Goal: Task Accomplishment & Management: Use online tool/utility

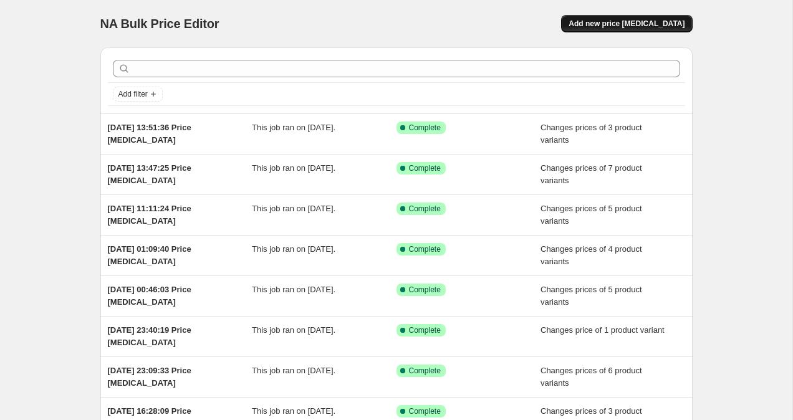
click at [660, 17] on button "Add new price [MEDICAL_DATA]" at bounding box center [626, 23] width 131 height 17
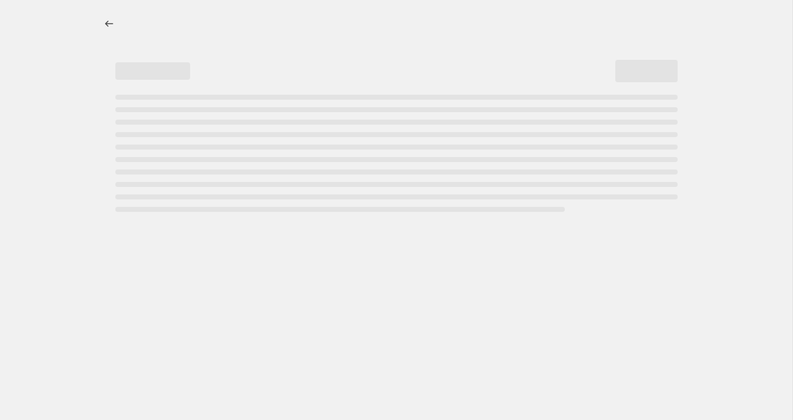
select select "percentage"
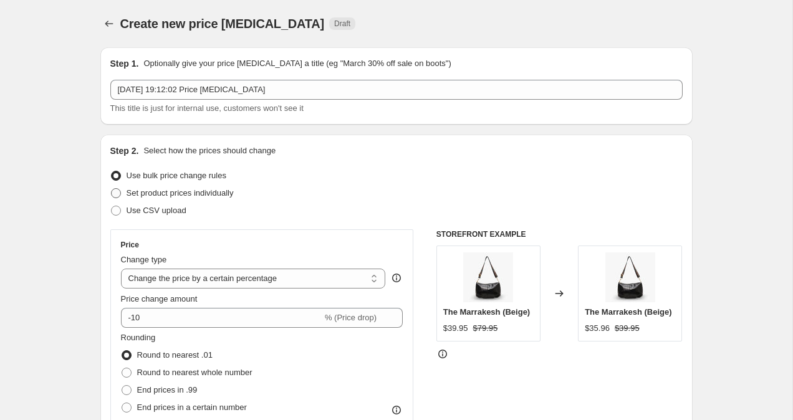
click at [115, 190] on span at bounding box center [116, 193] width 10 height 10
click at [112, 189] on input "Set product prices individually" at bounding box center [111, 188] width 1 height 1
radio input "true"
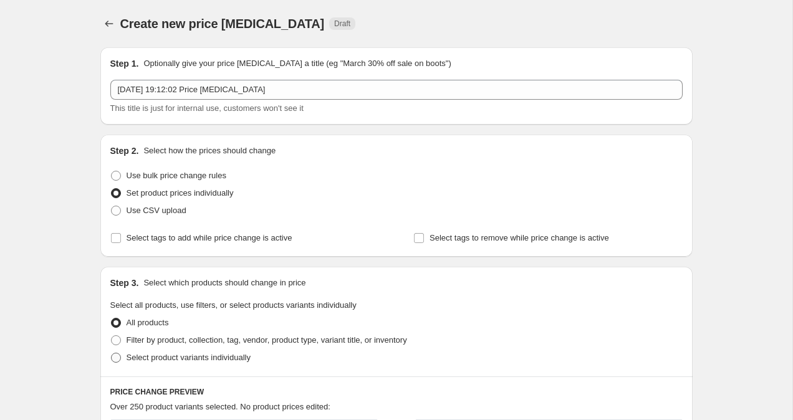
click at [117, 358] on span at bounding box center [116, 358] width 10 height 10
click at [112, 353] on input "Select product variants individually" at bounding box center [111, 353] width 1 height 1
radio input "true"
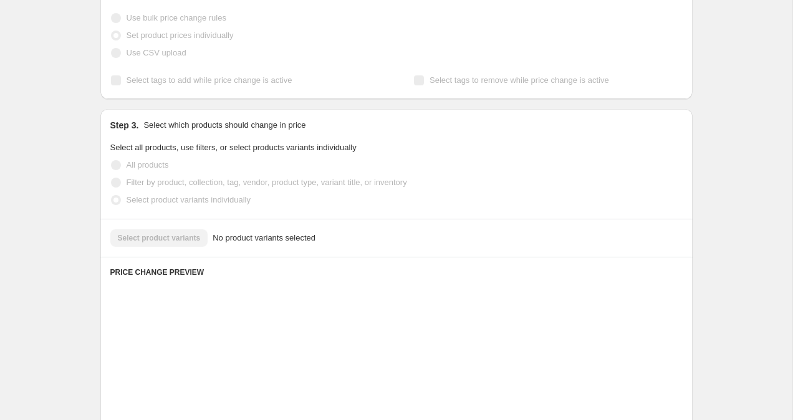
scroll to position [219, 0]
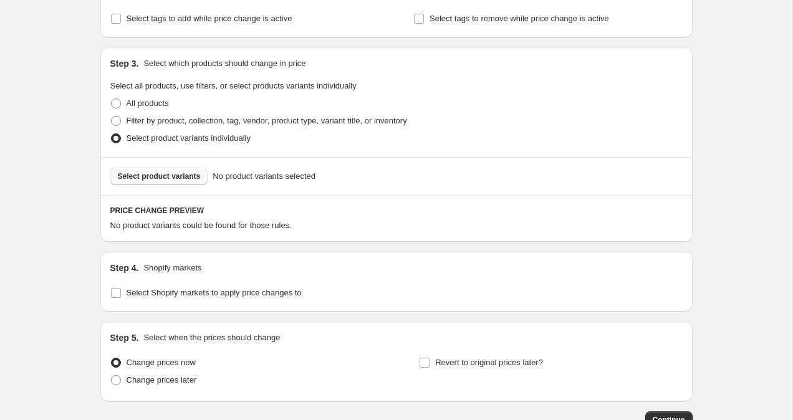
click at [174, 181] on span "Select product variants" at bounding box center [159, 176] width 83 height 10
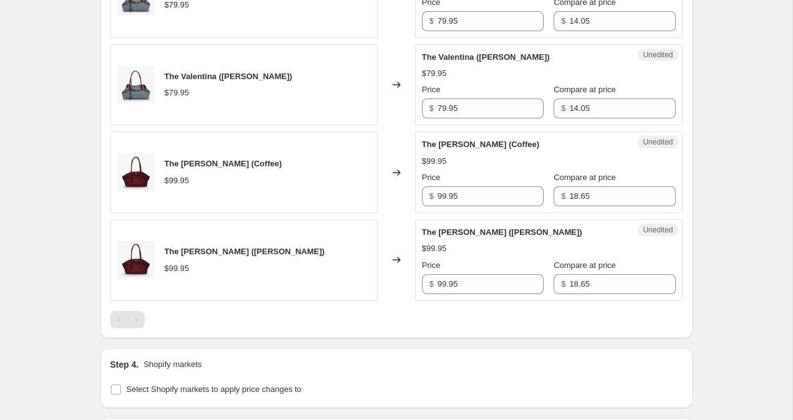
scroll to position [800, 0]
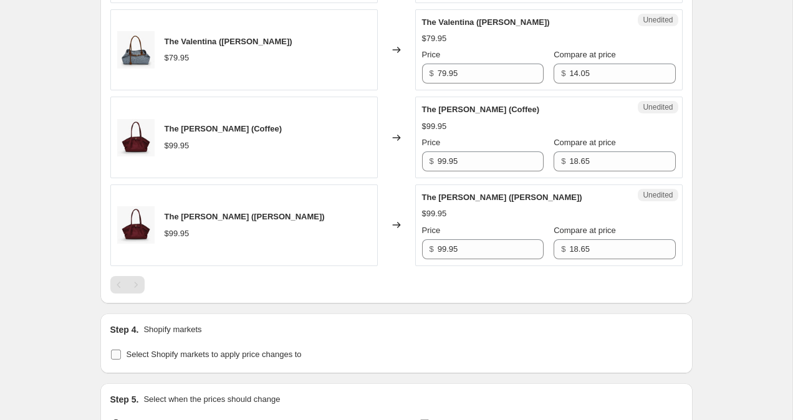
click at [116, 350] on input "Select Shopify markets to apply price changes to" at bounding box center [116, 355] width 10 height 10
checkbox input "true"
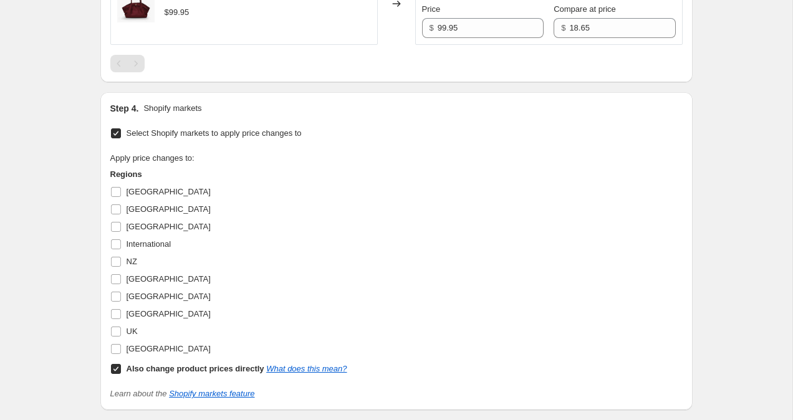
scroll to position [1078, 0]
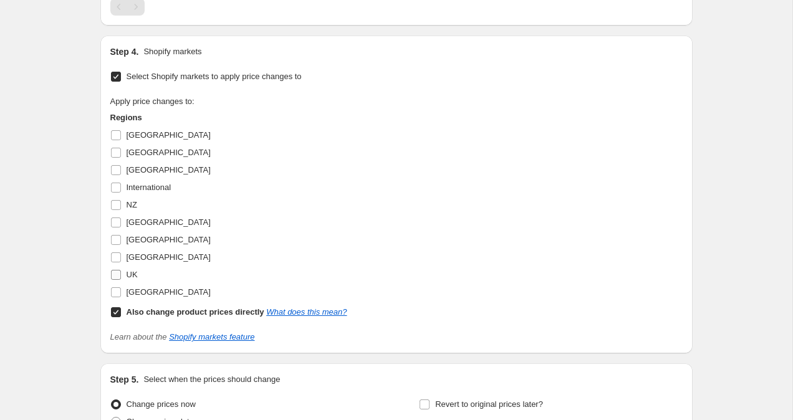
click at [117, 275] on input "UK" at bounding box center [116, 275] width 10 height 10
checkbox input "true"
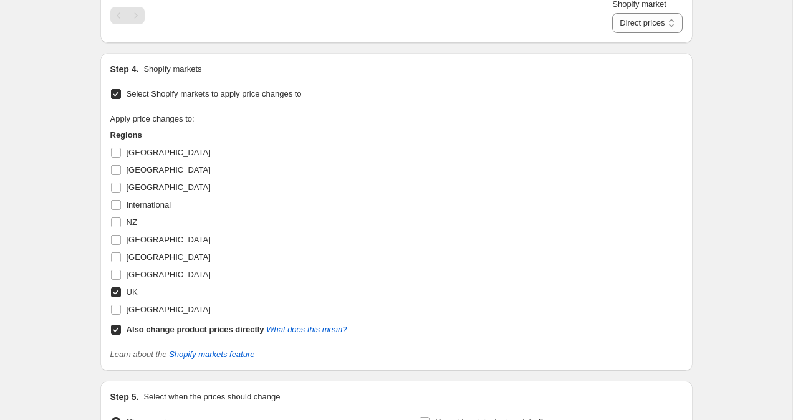
click at [115, 331] on input "Also change product prices directly What does this mean?" at bounding box center [116, 330] width 10 height 10
checkbox input "false"
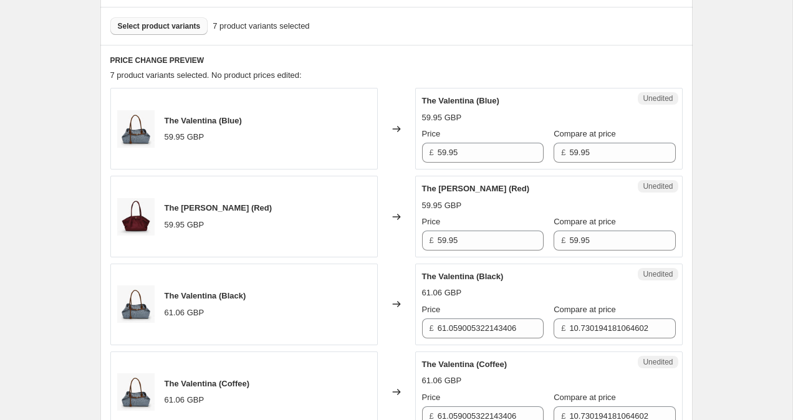
scroll to position [378, 0]
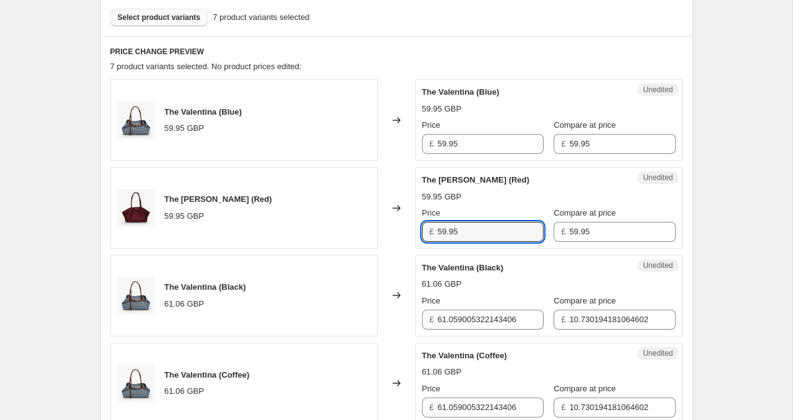
drag, startPoint x: 484, startPoint y: 231, endPoint x: 396, endPoint y: 230, distance: 87.9
click at [396, 230] on div "The [PERSON_NAME] (Red) 59.95 GBP Changed to Unedited The [PERSON_NAME] (Red) 5…" at bounding box center [396, 208] width 572 height 82
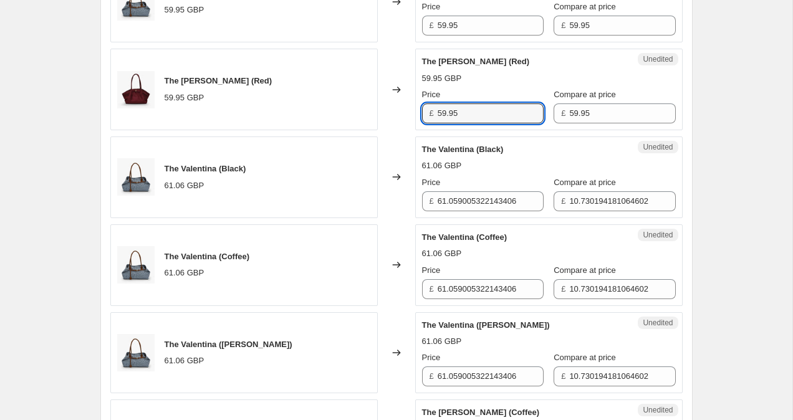
scroll to position [519, 0]
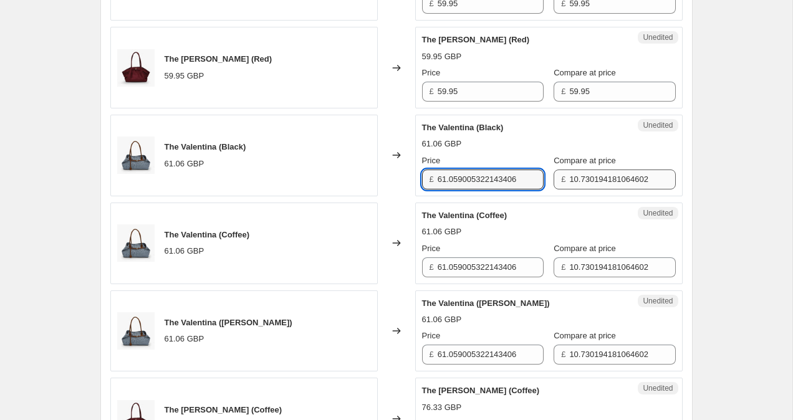
drag, startPoint x: 439, startPoint y: 175, endPoint x: 560, endPoint y: 186, distance: 120.8
click at [559, 186] on div "Price £ 61.059005322143406 Compare at price £ 10.730194181064602" at bounding box center [549, 172] width 254 height 35
paste input "59.95"
type input "59.95"
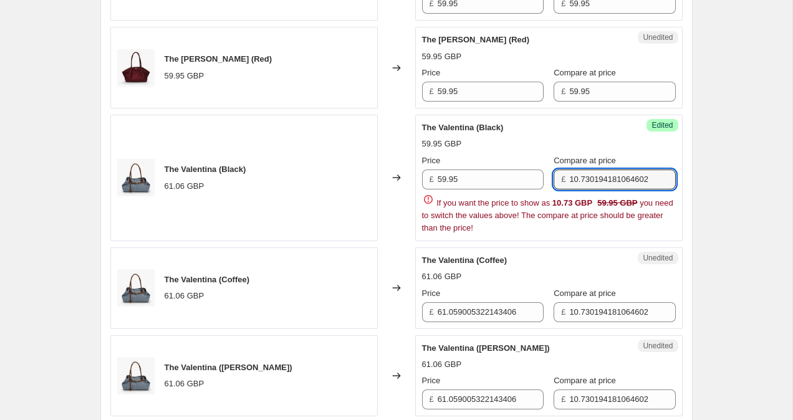
drag, startPoint x: 558, startPoint y: 176, endPoint x: 694, endPoint y: 173, distance: 135.3
click at [694, 173] on div "Create new price [MEDICAL_DATA]. This page is ready Create new price [MEDICAL_D…" at bounding box center [396, 315] width 622 height 1669
paste input "59.95"
drag, startPoint x: 593, startPoint y: 181, endPoint x: 672, endPoint y: 180, distance: 79.2
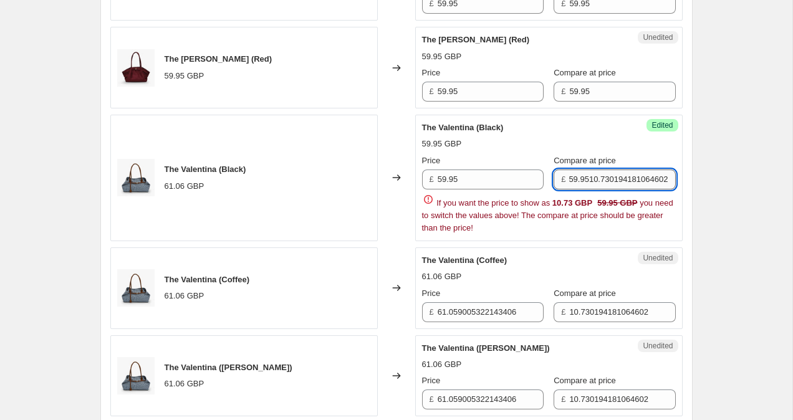
click at [672, 180] on input "59.9510.730194181064602" at bounding box center [622, 180] width 106 height 20
type input "59.95"
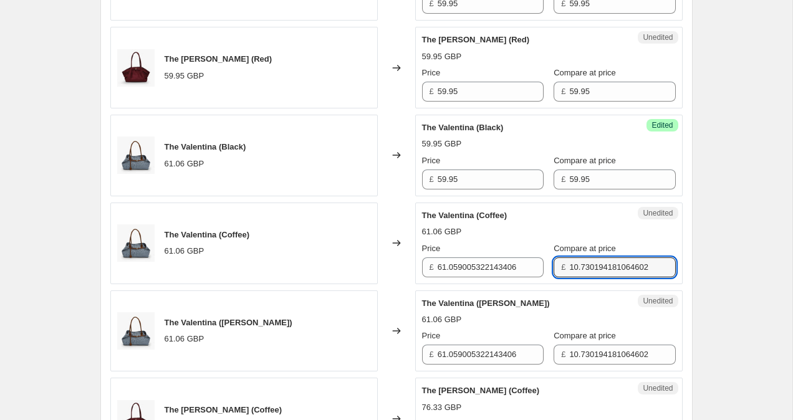
drag, startPoint x: 641, startPoint y: 311, endPoint x: 542, endPoint y: 268, distance: 107.5
click at [553, 268] on div "£ 10.730194181064602" at bounding box center [614, 267] width 122 height 20
paste input "59.95"
type input "59.95"
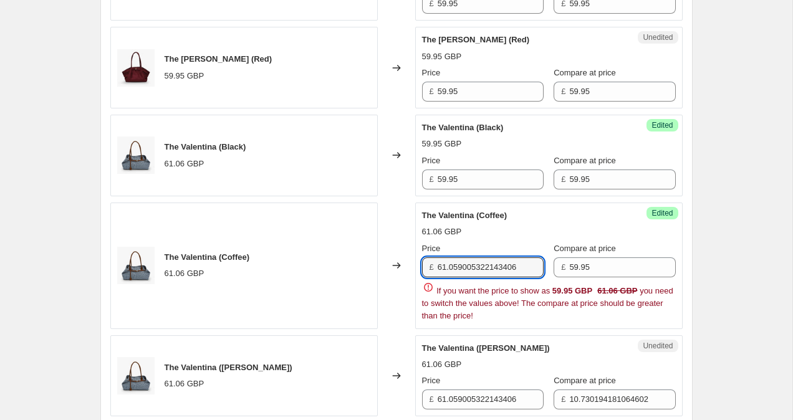
drag, startPoint x: 525, startPoint y: 266, endPoint x: 347, endPoint y: 258, distance: 177.8
click at [347, 258] on div "The Valentina (Coffee) 61.06 GBP Changed to Success Edited The [PERSON_NAME] (C…" at bounding box center [396, 266] width 572 height 127
paste input "59.95"
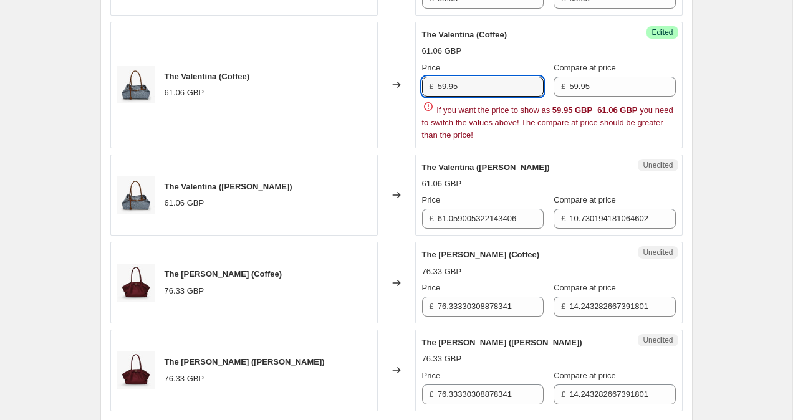
scroll to position [775, 0]
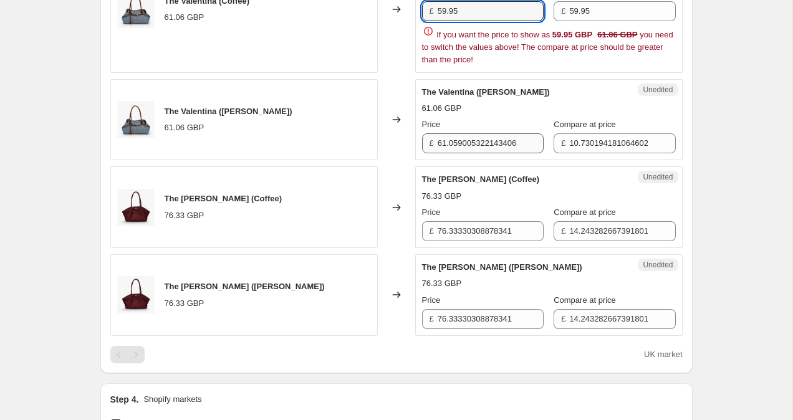
type input "59.95"
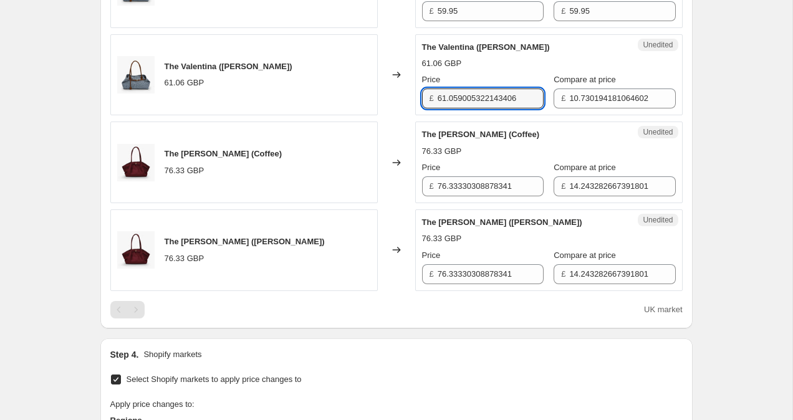
drag, startPoint x: 525, startPoint y: 139, endPoint x: 424, endPoint y: 98, distance: 109.6
click at [424, 98] on div "£ 61.059005322143406" at bounding box center [483, 99] width 122 height 20
paste input "59.95"
type input "59.95"
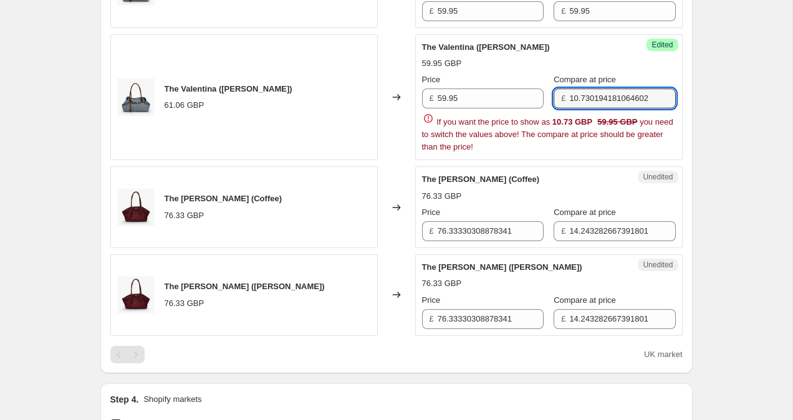
drag, startPoint x: 643, startPoint y: 98, endPoint x: 557, endPoint y: 95, distance: 85.4
click at [557, 95] on div "£ 10.730194181064602" at bounding box center [614, 99] width 122 height 20
paste input "59.95"
drag, startPoint x: 623, startPoint y: 99, endPoint x: 532, endPoint y: 107, distance: 91.4
click at [532, 107] on div "Price £ 59.95 Compare at price £ 59.9502" at bounding box center [549, 91] width 254 height 35
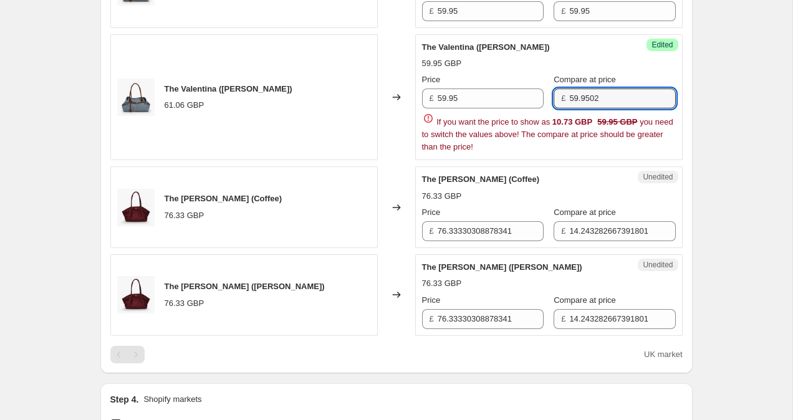
drag, startPoint x: 608, startPoint y: 102, endPoint x: 556, endPoint y: 93, distance: 53.2
click at [556, 93] on div "£ 59.9502" at bounding box center [614, 99] width 122 height 20
paste input "text"
type input "59.95"
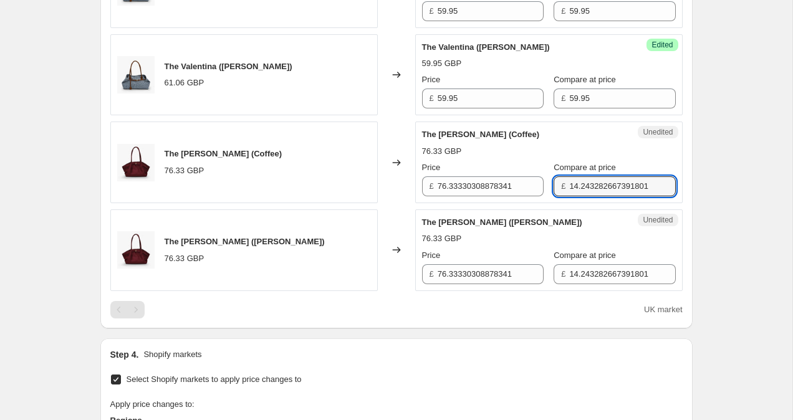
drag, startPoint x: 646, startPoint y: 228, endPoint x: 548, endPoint y: 177, distance: 111.0
click at [553, 177] on div "£ 14.243282667391801" at bounding box center [614, 186] width 122 height 20
paste input "59.95"
type input "59.95"
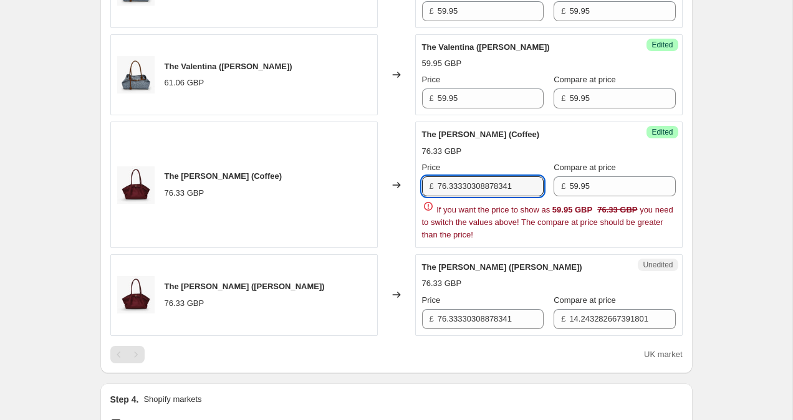
drag, startPoint x: 525, startPoint y: 186, endPoint x: 390, endPoint y: 171, distance: 135.4
click at [390, 171] on div "The [PERSON_NAME] (Coffee) 76.33 GBP Changed to Success Edited The [PERSON_NAME…" at bounding box center [396, 185] width 572 height 127
paste input "59.95"
type input "59.95"
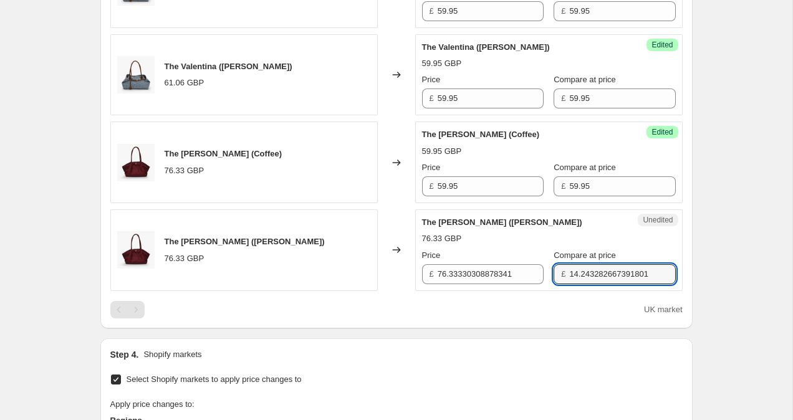
drag, startPoint x: 646, startPoint y: 316, endPoint x: 509, endPoint y: 257, distance: 149.1
click at [509, 257] on div "Price £ 76.33330308878341 Compare at price £ 14.243282667391801" at bounding box center [549, 266] width 254 height 35
paste input "59.95"
type input "59.95"
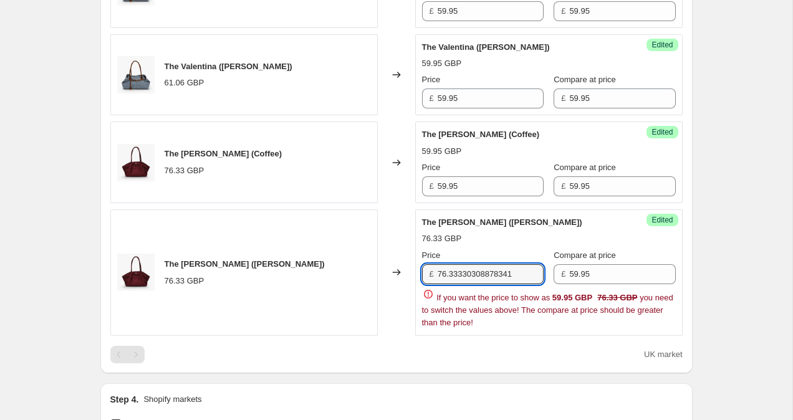
drag, startPoint x: 524, startPoint y: 270, endPoint x: 405, endPoint y: 258, distance: 119.0
click at [405, 258] on div "The [PERSON_NAME] (Brown) 76.33 GBP Changed to Success Edited The [PERSON_NAME]…" at bounding box center [396, 272] width 572 height 127
paste input "59.95"
type input "59.95"
click at [724, 202] on div "Create new price [MEDICAL_DATA]. This page is ready Create new price [MEDICAL_D…" at bounding box center [396, 59] width 792 height 1669
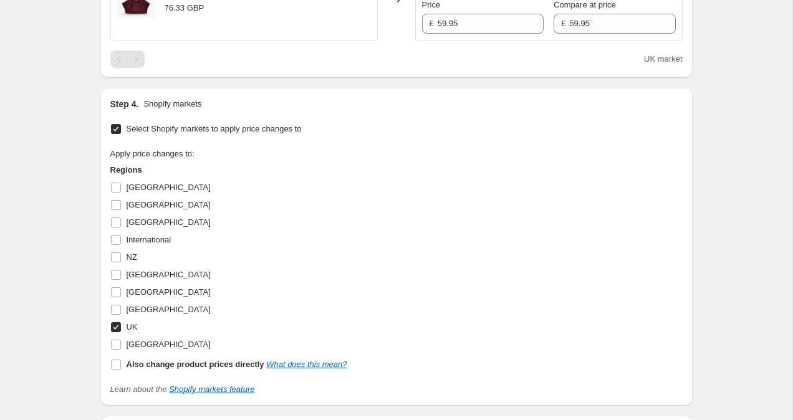
scroll to position [1204, 0]
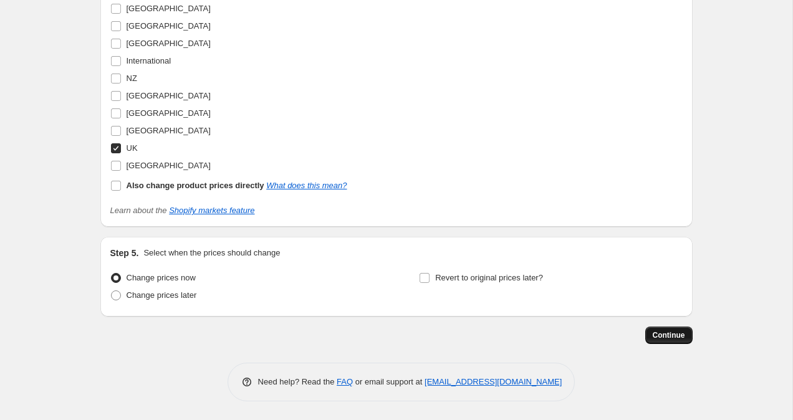
click at [681, 337] on span "Continue" at bounding box center [669, 335] width 32 height 10
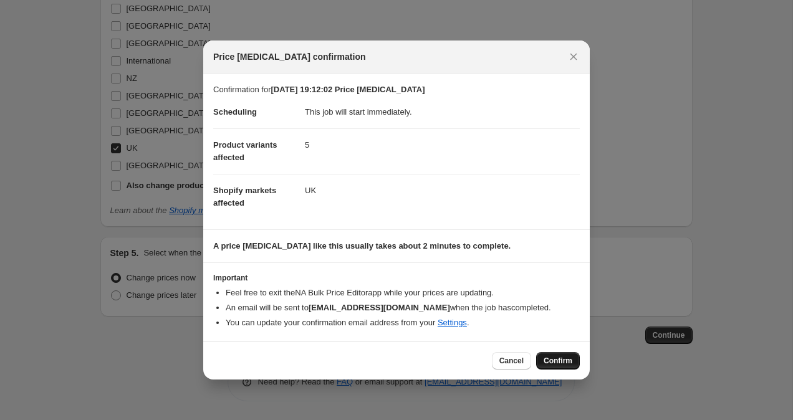
click at [551, 363] on span "Confirm" at bounding box center [557, 361] width 29 height 10
